Goal: Task Accomplishment & Management: Use online tool/utility

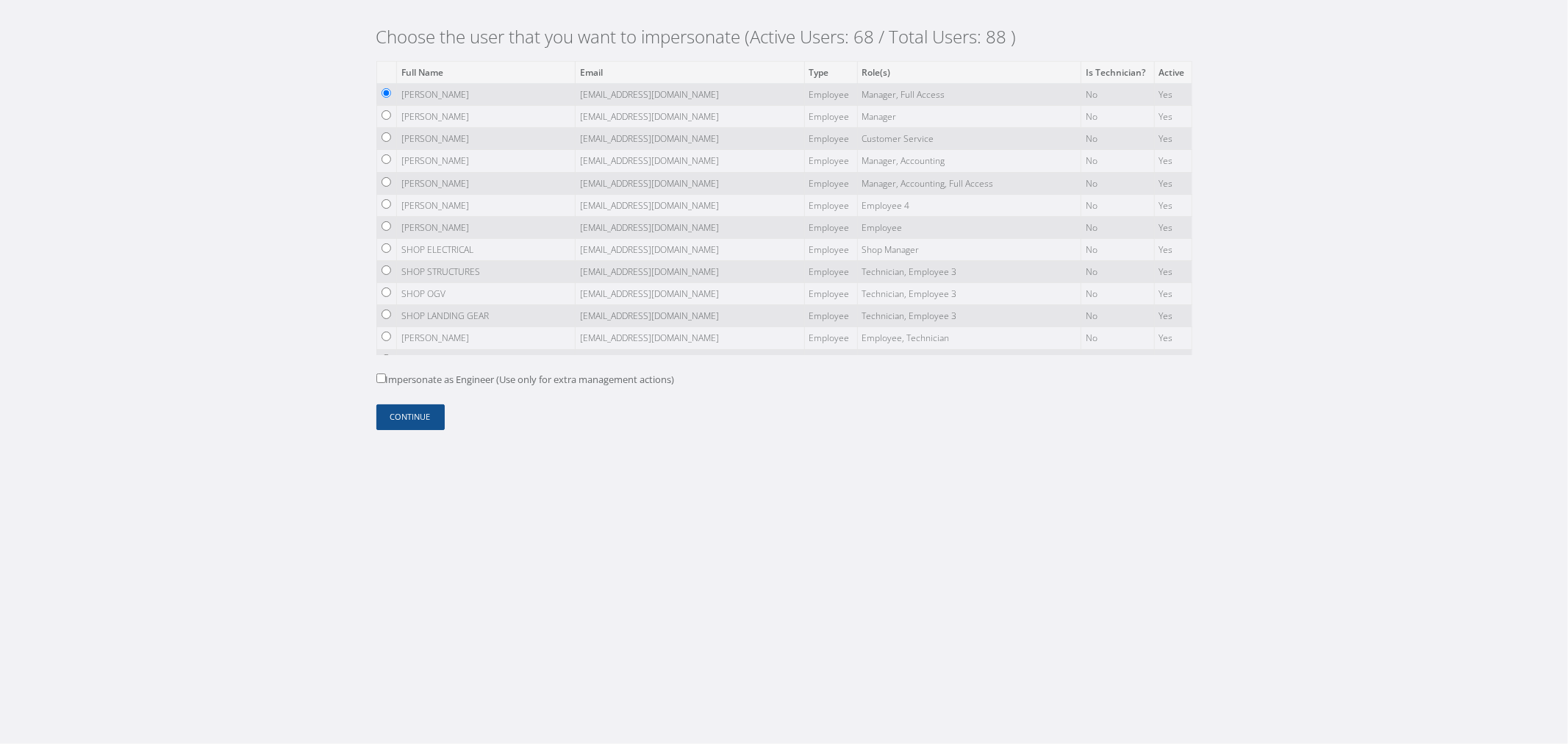
click at [456, 380] on label "Impersonate as Engineer (Use only for extra management actions)" at bounding box center [526, 380] width 299 height 15
click at [386, 380] on input "Impersonate as Engineer (Use only for extra management actions)" at bounding box center [381, 378] width 10 height 10
checkbox input "true"
click at [415, 424] on button "Continue" at bounding box center [410, 417] width 68 height 25
click at [421, 380] on label "Impersonate as Engineer (Use only for extra management actions)" at bounding box center [526, 380] width 299 height 15
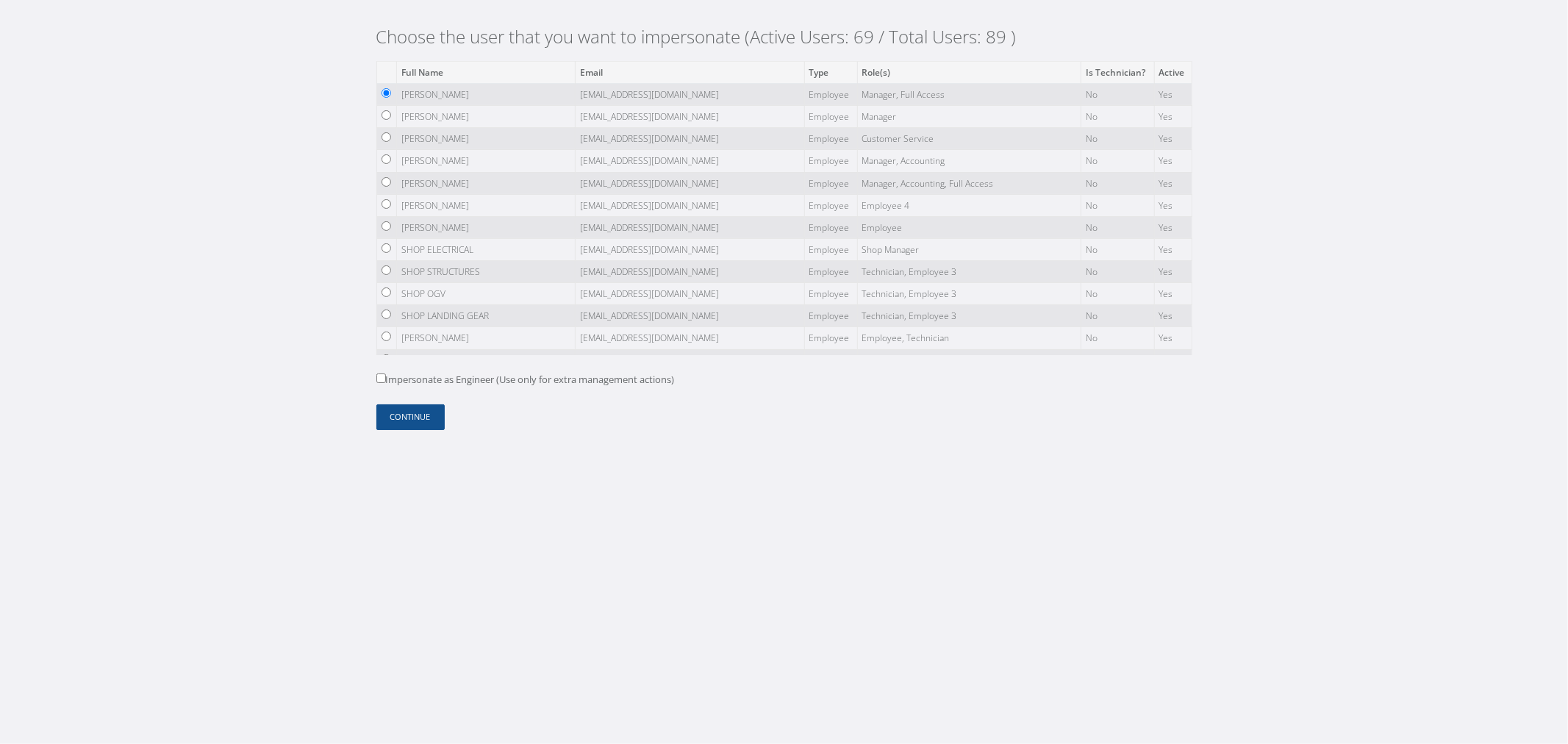
click at [386, 380] on input "Impersonate as Engineer (Use only for extra management actions)" at bounding box center [381, 378] width 10 height 10
click at [449, 373] on label "Impersonate as Engineer (Use only for extra management actions)" at bounding box center [526, 380] width 299 height 15
click at [386, 374] on input "Impersonate as Engineer (Use only for extra management actions)" at bounding box center [381, 378] width 10 height 10
checkbox input "false"
